Goal: Check status: Check status

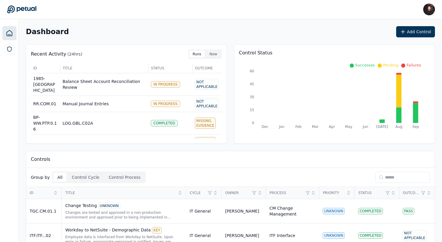
click at [401, 178] on input at bounding box center [402, 177] width 55 height 11
paste input "*******"
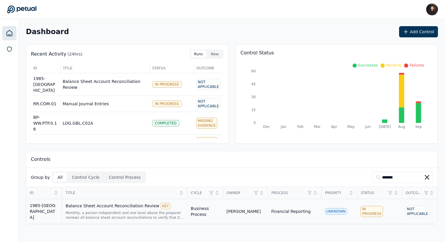
type input "*******"
click at [88, 206] on div "Balance Sheet Account Reconciliation Review KEY" at bounding box center [125, 206] width 118 height 6
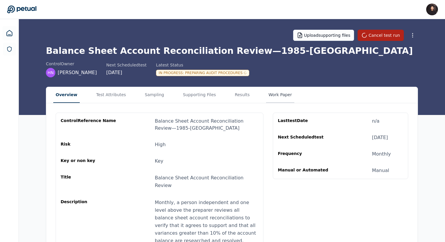
click at [272, 94] on button "Work Paper" at bounding box center [280, 95] width 28 height 16
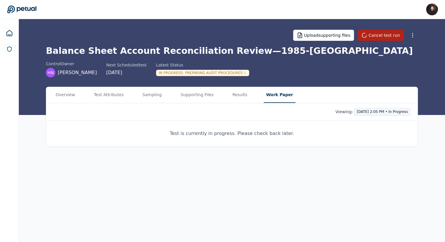
click at [388, 110] on html "[PERSON_NAME] [PERSON_NAME][EMAIL_ADDRESS] Sign out Upload supporting files Can…" at bounding box center [222, 121] width 445 height 242
click at [368, 135] on div "[DATE] 12:48 PM • Completed (48m 35s)" at bounding box center [361, 135] width 84 height 6
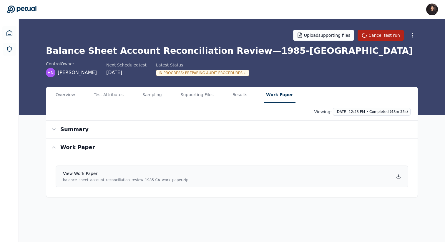
click at [89, 177] on div "View work paper balance_sheet_account_reconciliation_review_1985-CA_work_paper.…" at bounding box center [125, 177] width 125 height 12
click at [224, 87] on div "Overview Test Attributes Sampling Supporting Files Results Work Paper" at bounding box center [231, 95] width 371 height 16
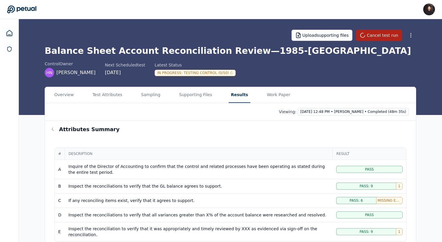
click at [229, 91] on button "Results" at bounding box center [240, 95] width 22 height 16
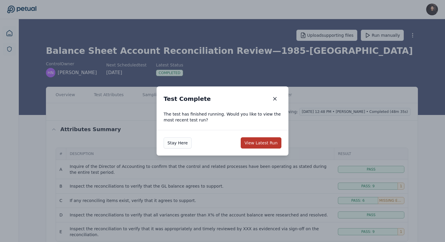
click at [268, 144] on button "View Latest Run" at bounding box center [260, 142] width 41 height 11
